Goal: Check status

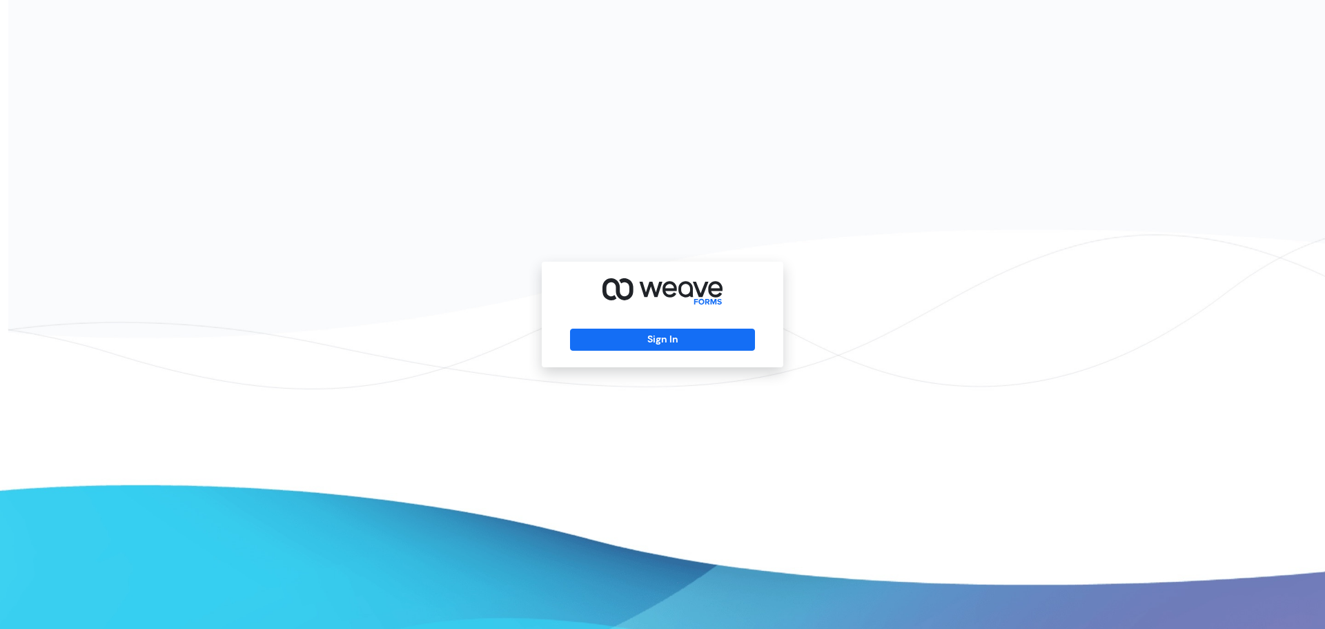
drag, startPoint x: 636, startPoint y: 347, endPoint x: 639, endPoint y: 358, distance: 11.6
click at [638, 355] on div "Sign In" at bounding box center [663, 315] width 242 height 106
click at [650, 345] on button "Sign In" at bounding box center [662, 339] width 184 height 22
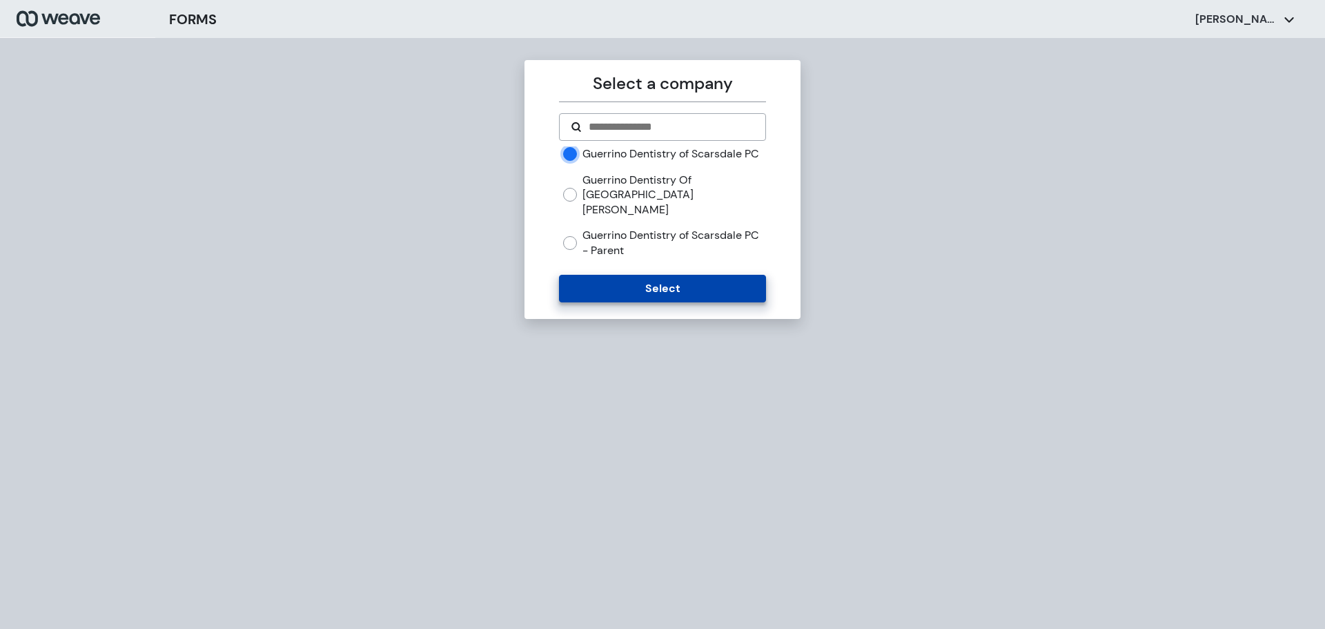
click at [624, 285] on button "Select" at bounding box center [662, 289] width 206 height 28
